Goal: Information Seeking & Learning: Learn about a topic

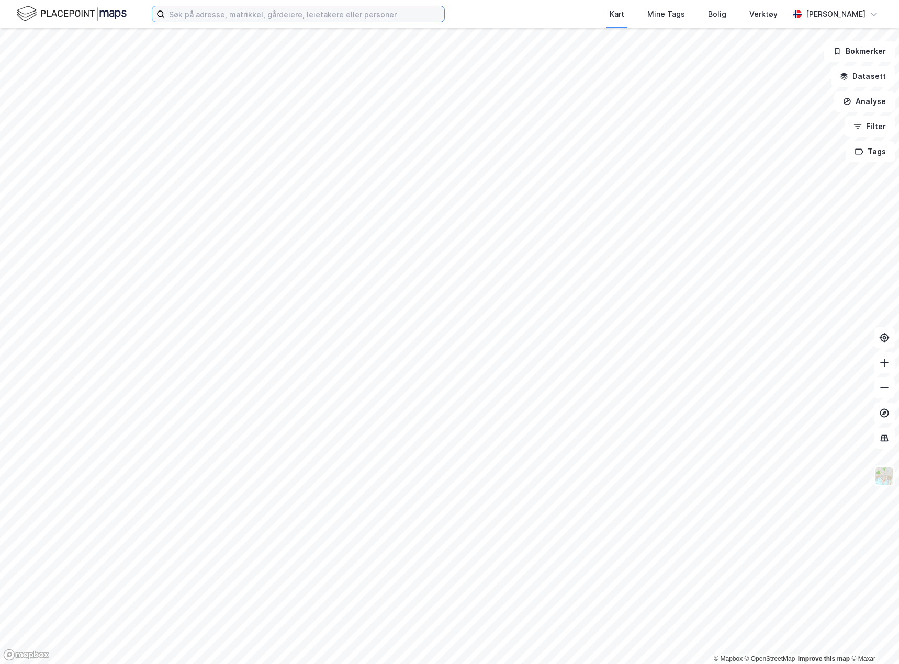
click at [242, 11] on input at bounding box center [304, 14] width 279 height 16
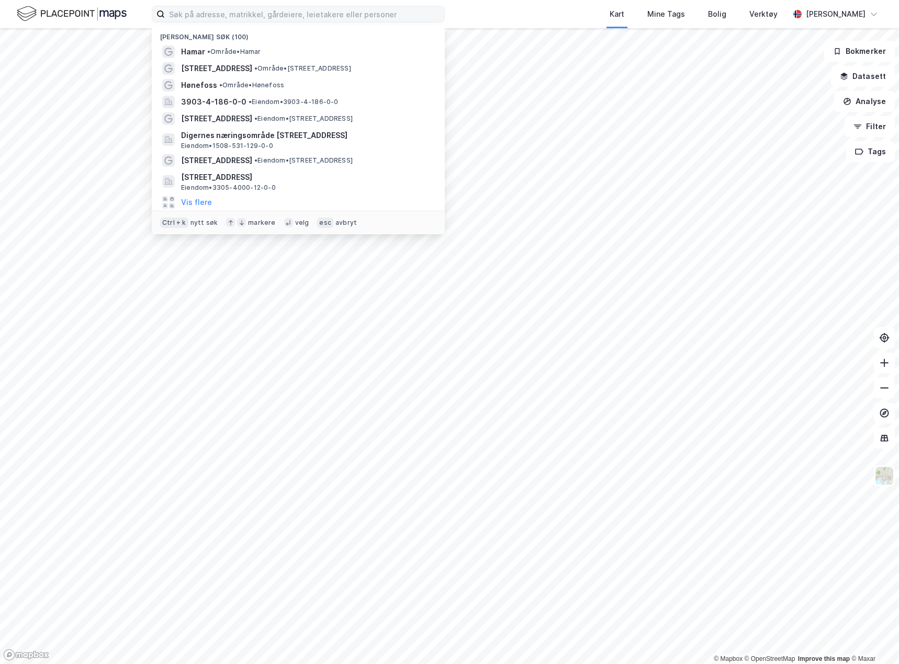
click at [210, 53] on span "•" at bounding box center [208, 52] width 3 height 8
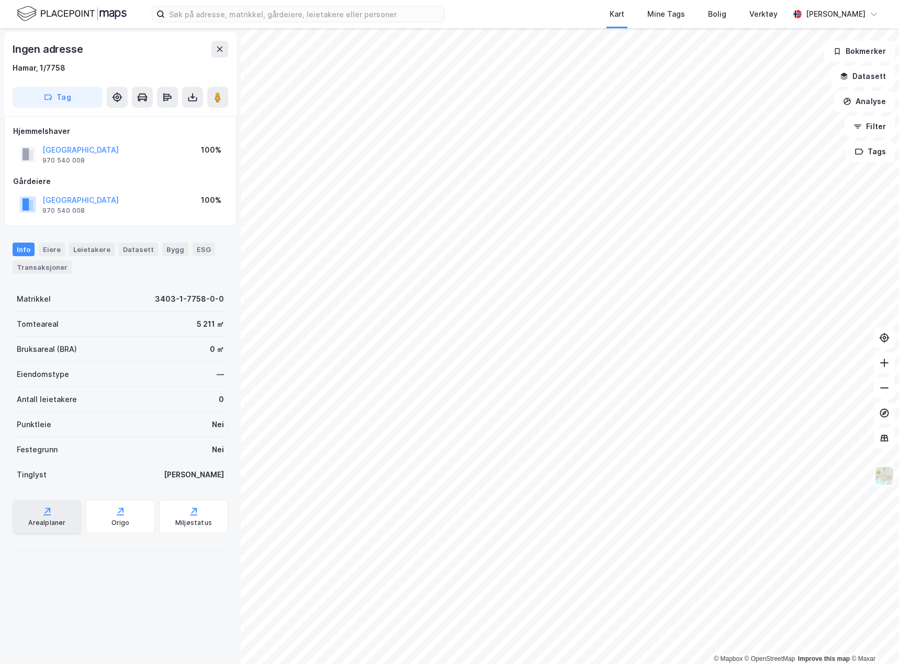
click at [58, 522] on div "Arealplaner" at bounding box center [46, 523] width 37 height 8
